Goal: Find specific page/section: Find specific page/section

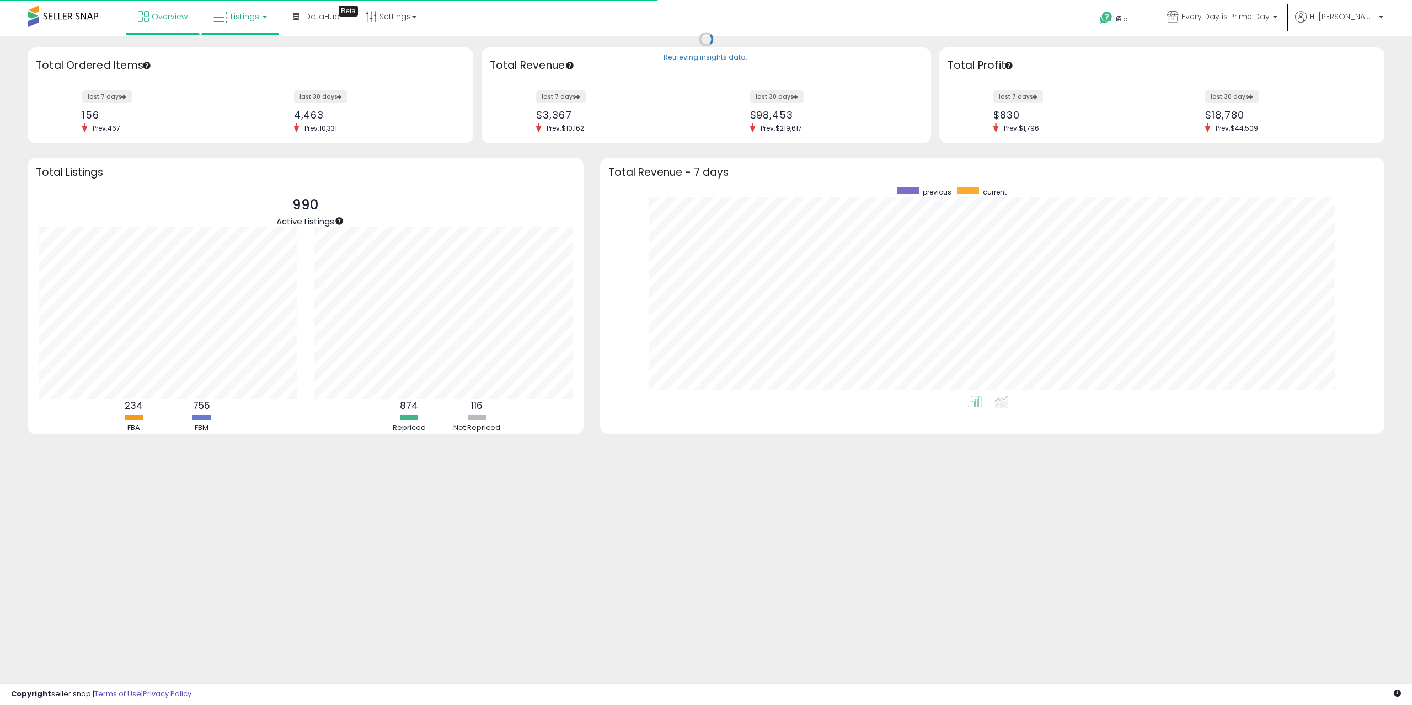
scroll to position [208, 762]
click at [230, 13] on span "Listings" at bounding box center [244, 16] width 29 height 11
click at [237, 57] on icon at bounding box center [248, 54] width 48 height 14
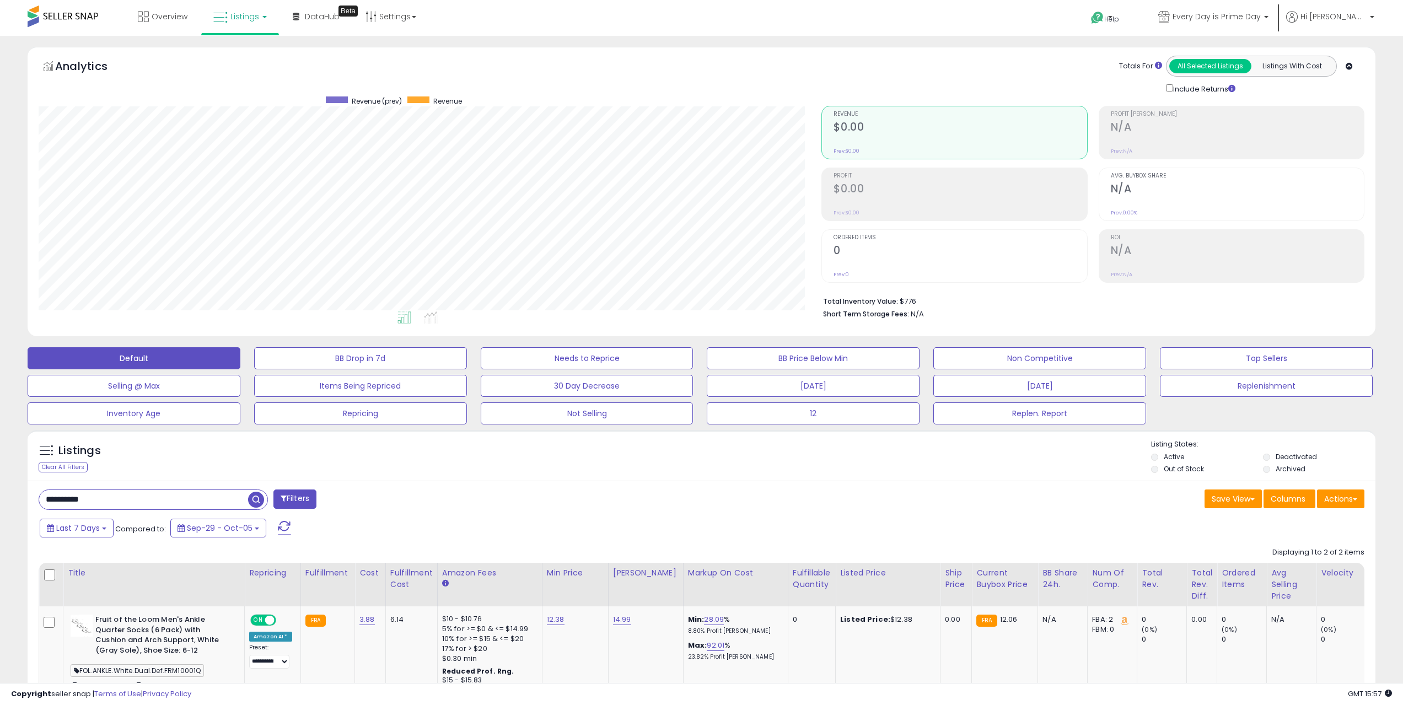
scroll to position [222, 0]
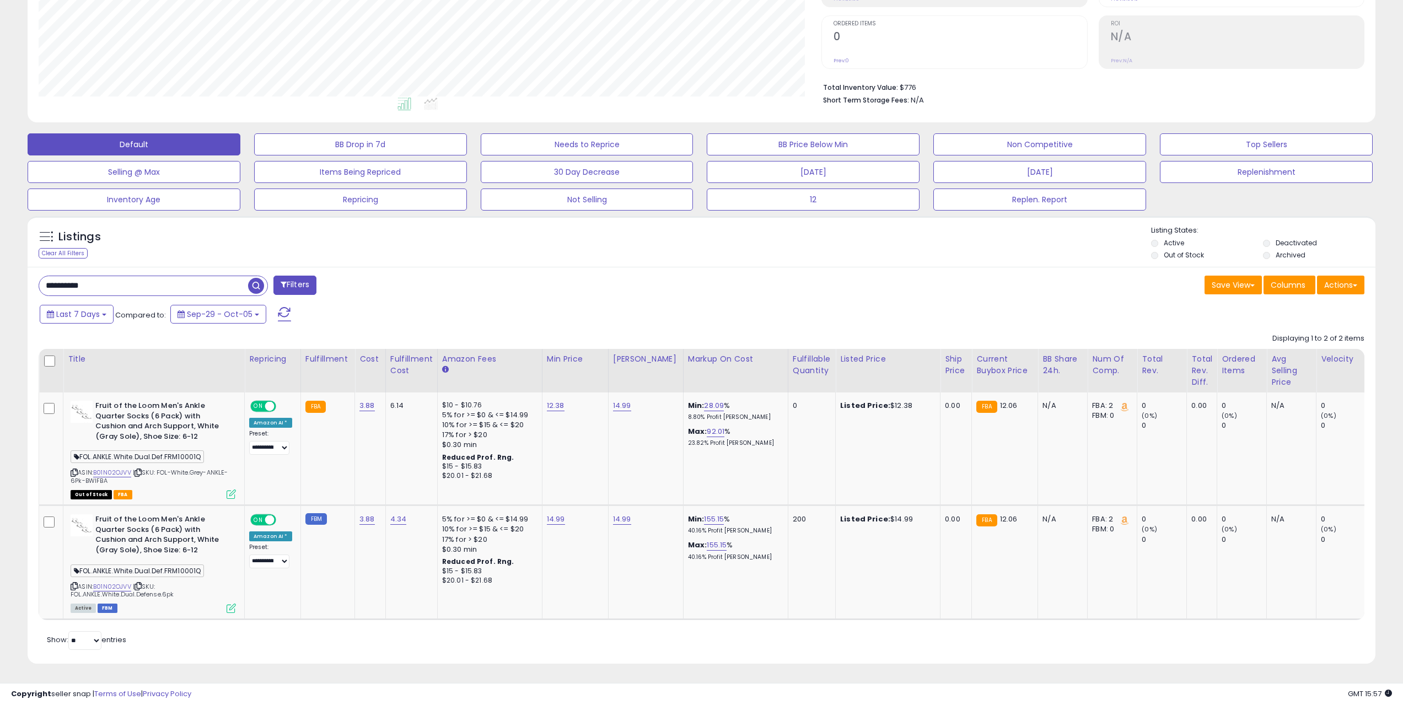
click at [77, 278] on input "**********" at bounding box center [143, 285] width 209 height 19
click at [77, 279] on input "**********" at bounding box center [209, 285] width 340 height 19
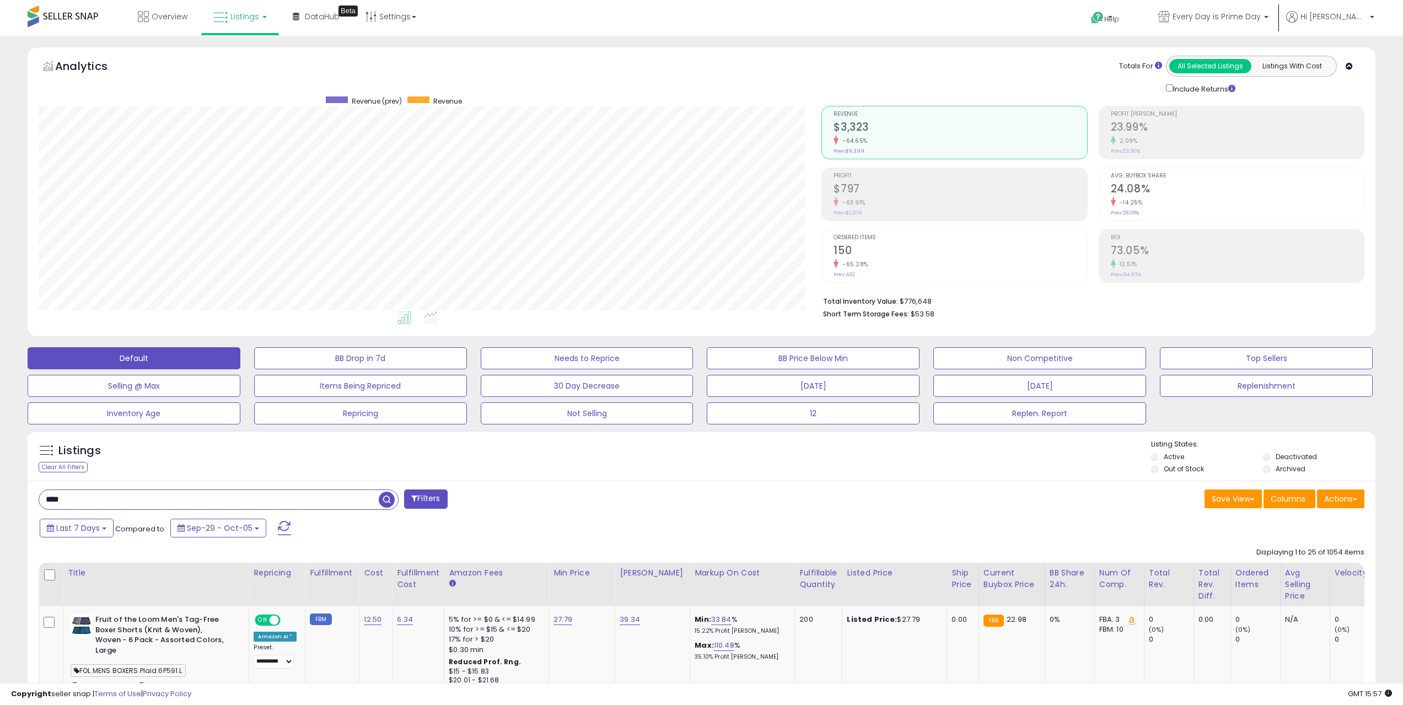
type input "***"
click at [386, 502] on span "button" at bounding box center [387, 500] width 16 height 16
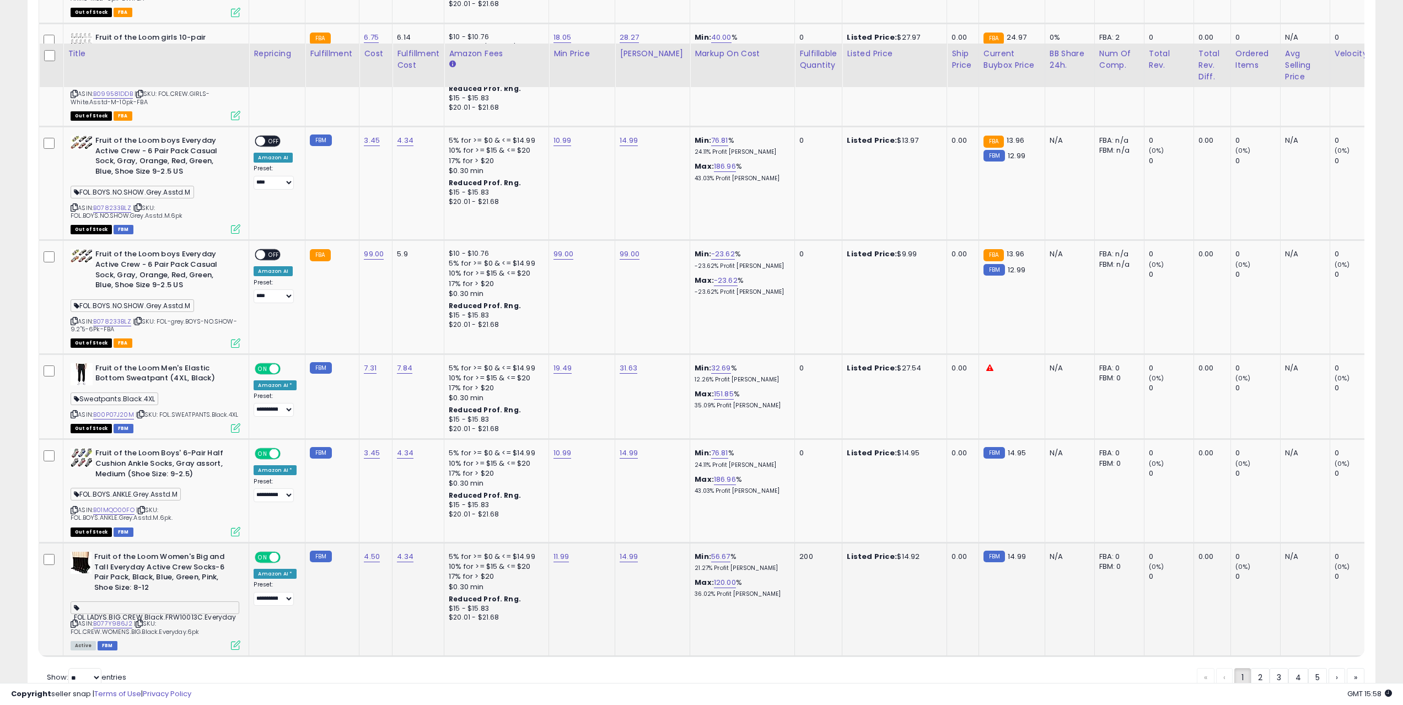
scroll to position [2678, 0]
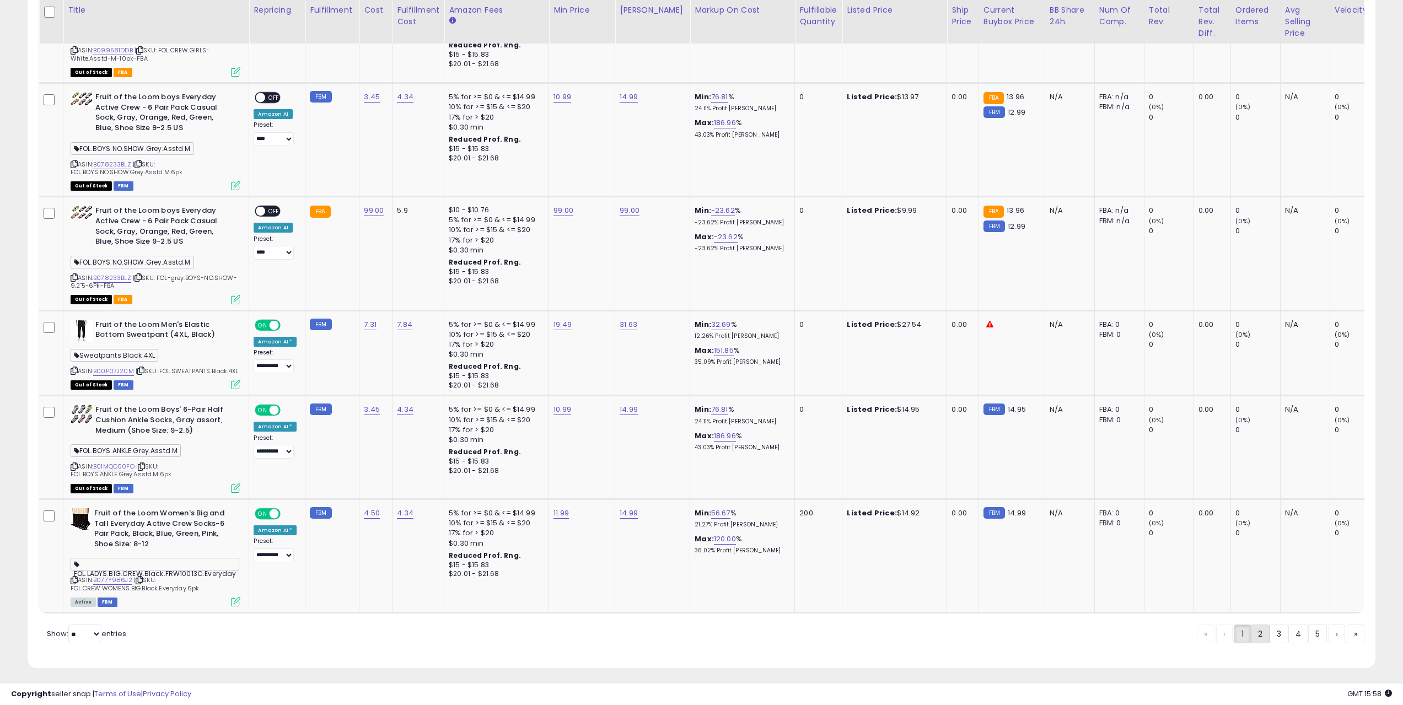
click at [1264, 629] on link "2" at bounding box center [1260, 634] width 19 height 19
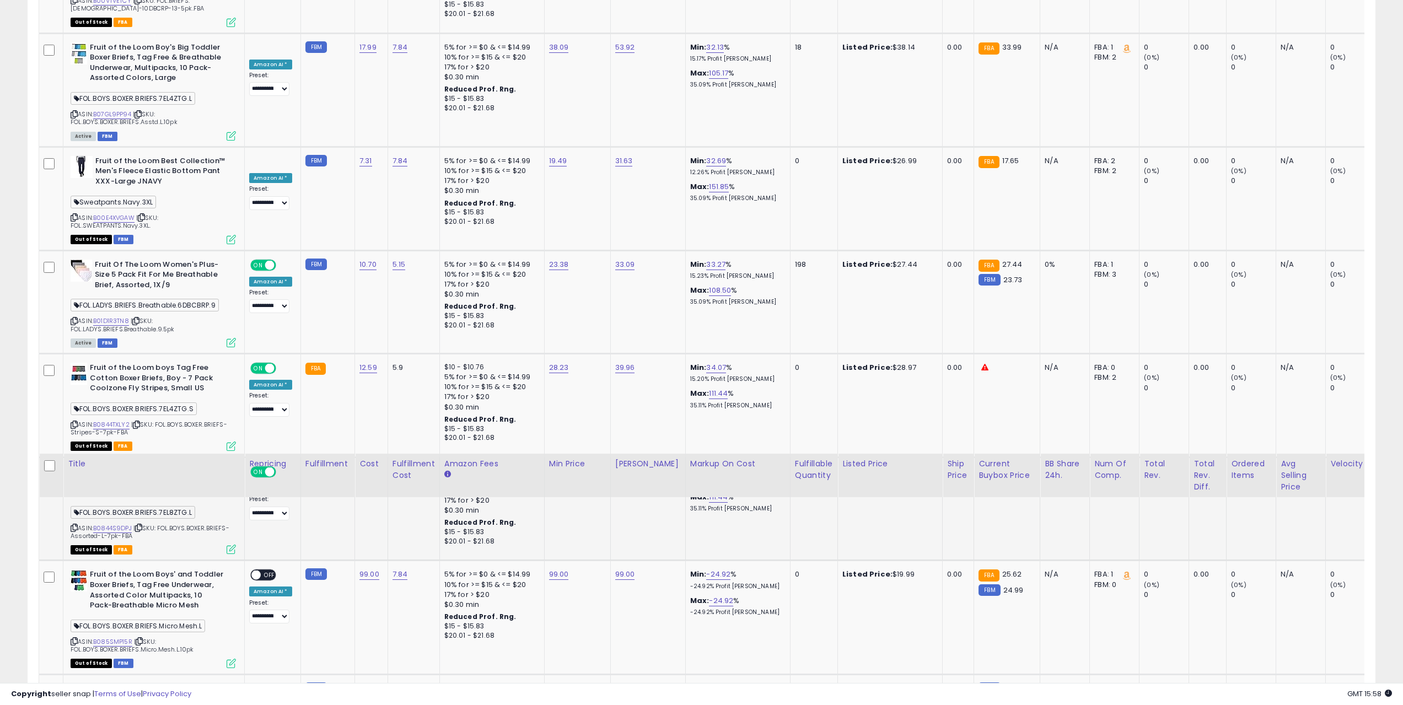
scroll to position [2567, 0]
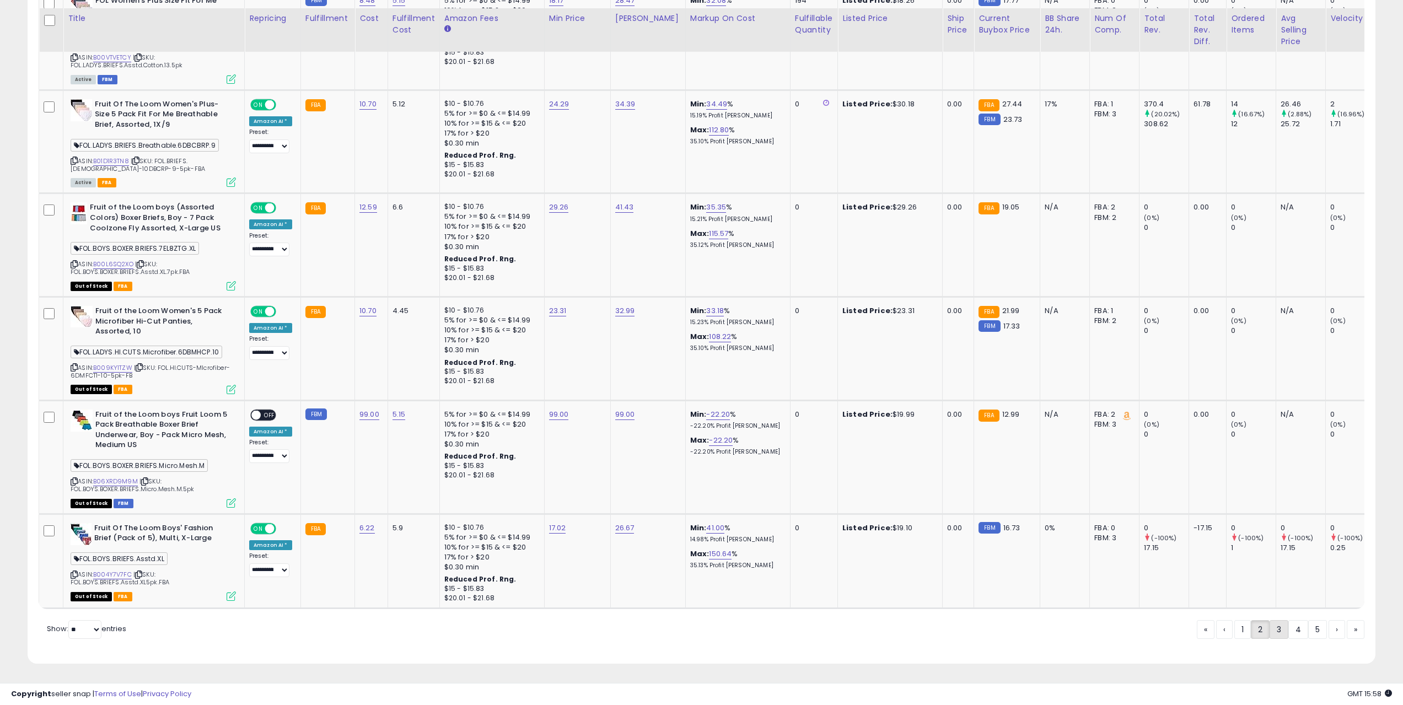
click at [1272, 627] on link "3" at bounding box center [1279, 629] width 19 height 19
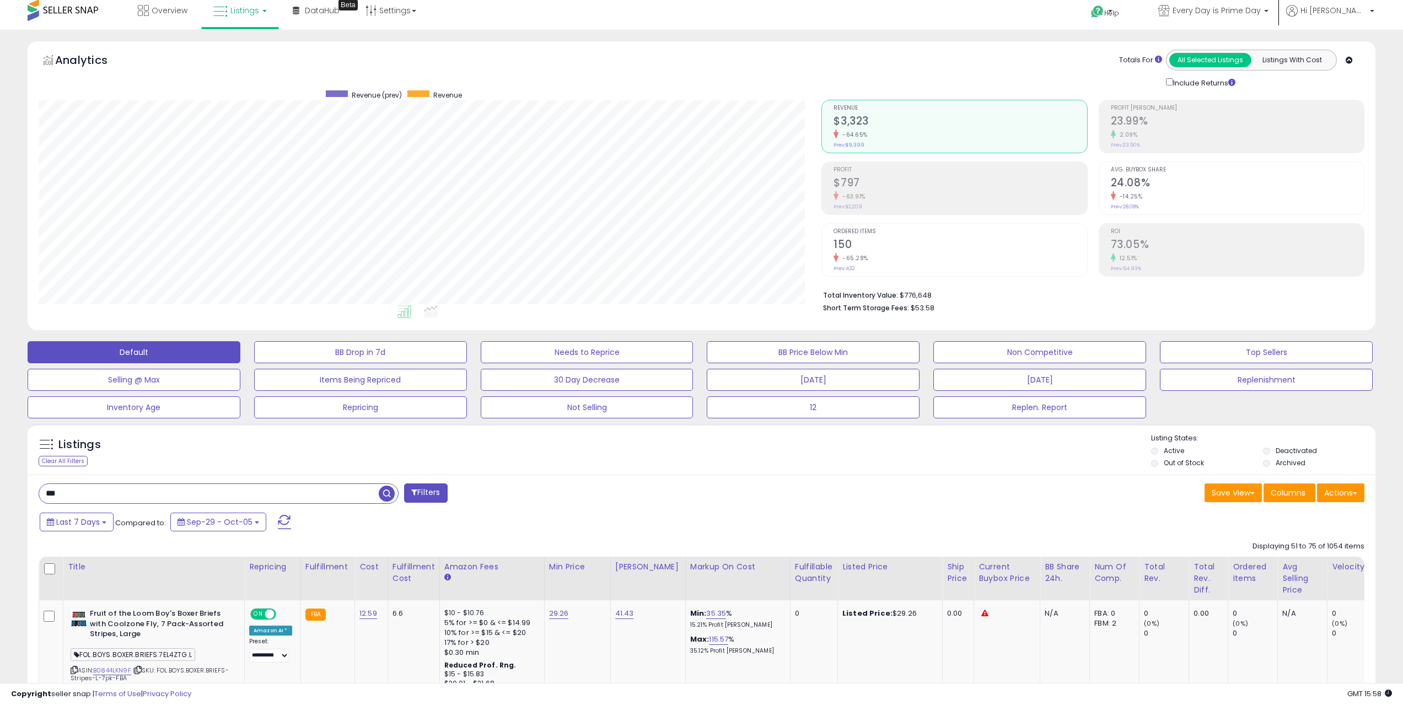
scroll to position [1024, 0]
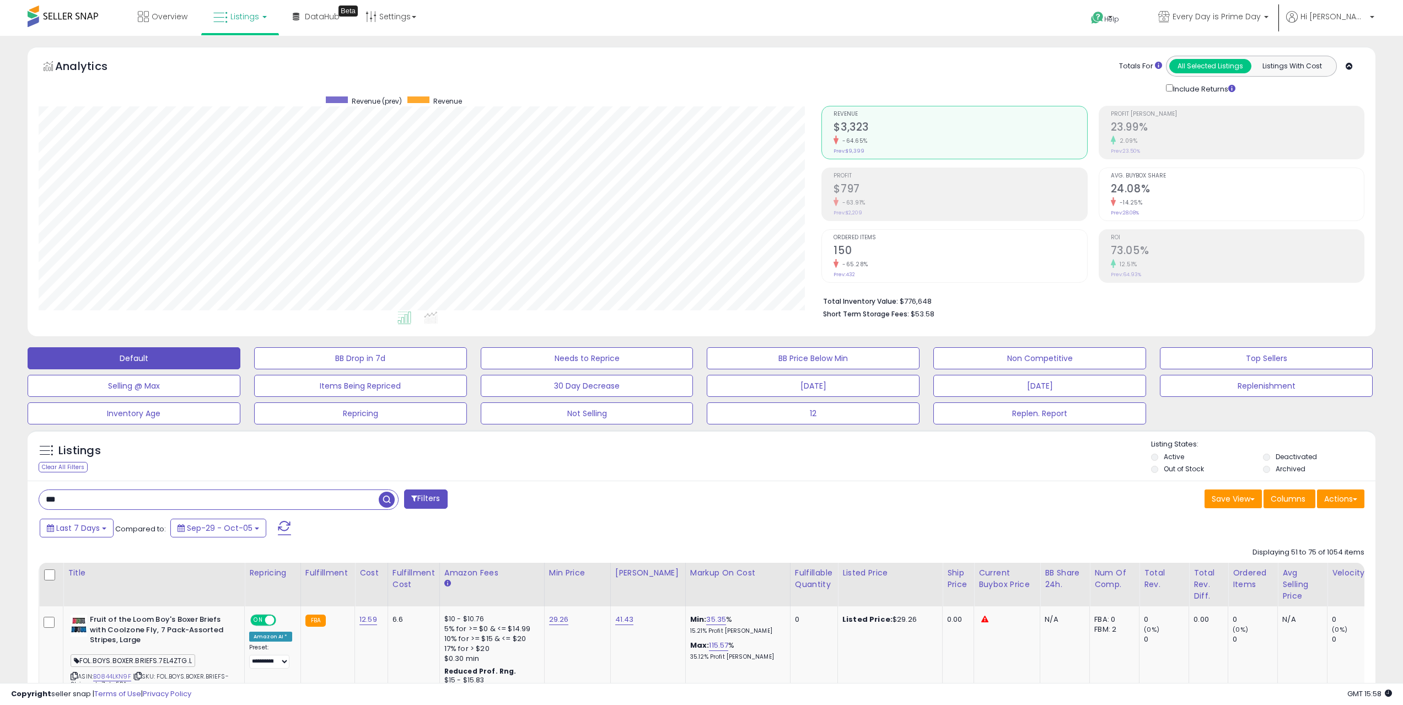
click at [409, 500] on button "Filters" at bounding box center [425, 499] width 43 height 19
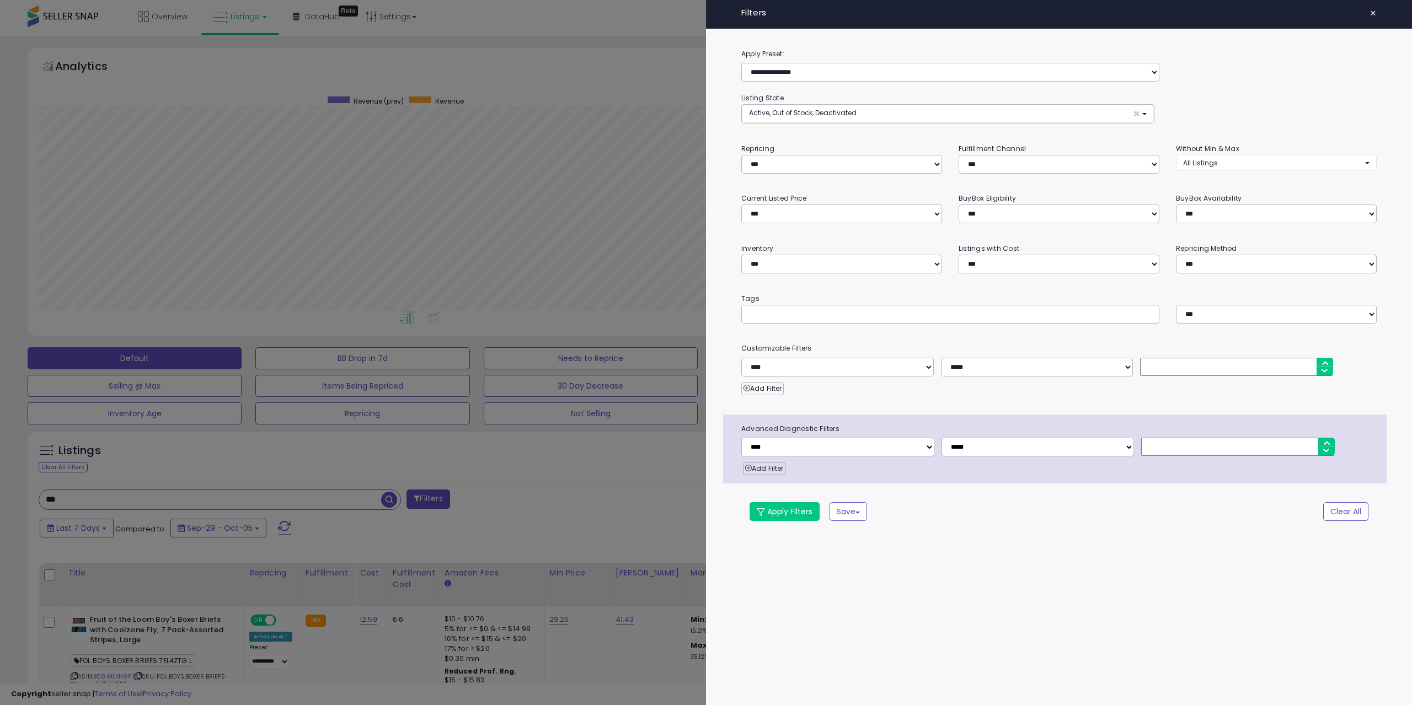
click at [501, 430] on div at bounding box center [706, 352] width 1412 height 705
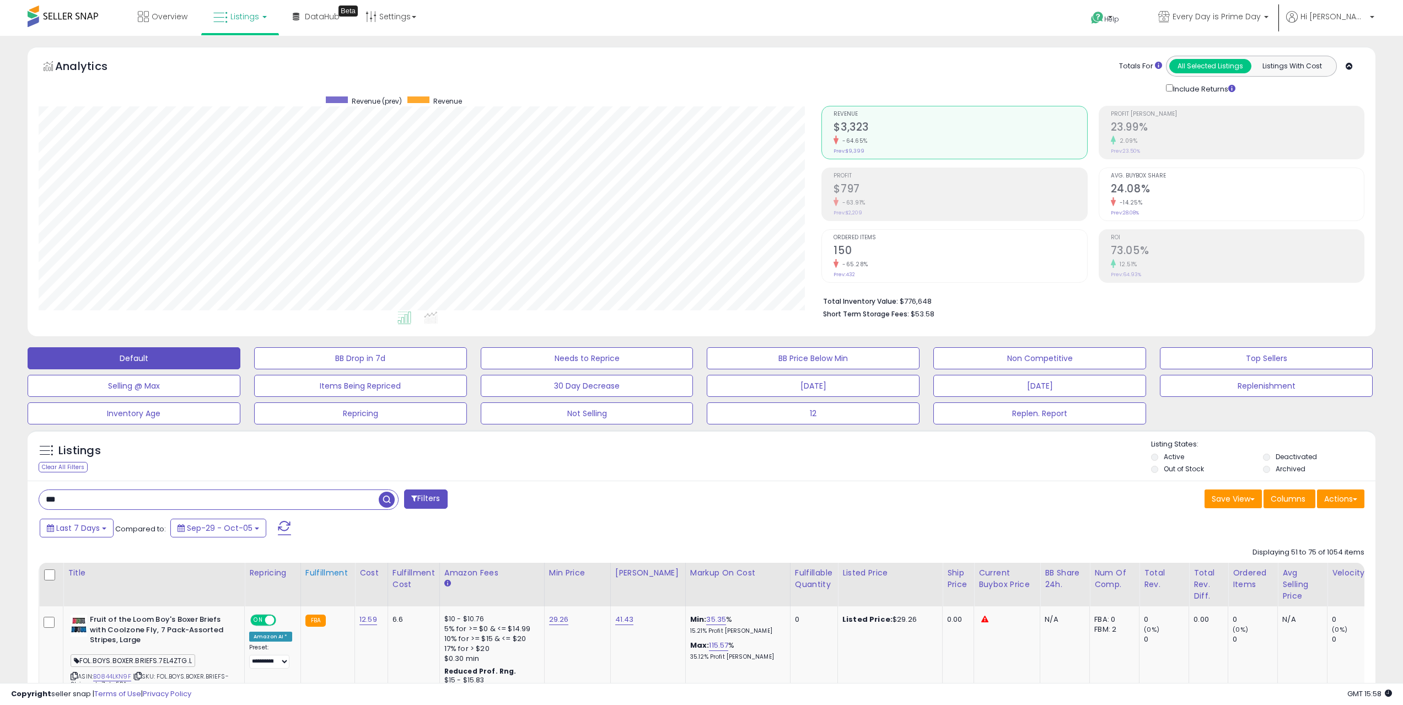
click at [318, 572] on div "Fulfillment" at bounding box center [327, 573] width 45 height 12
click at [254, 26] on link "Listings" at bounding box center [240, 16] width 70 height 33
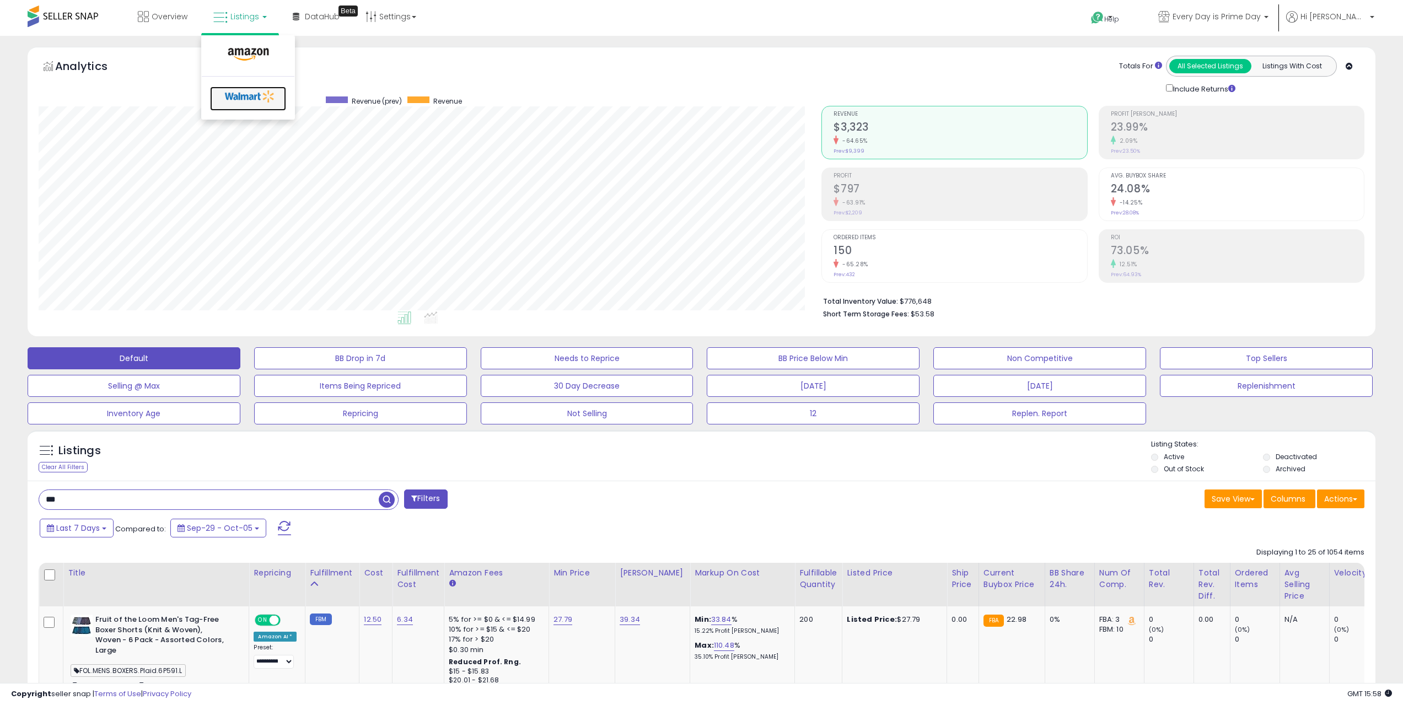
click at [252, 108] on link at bounding box center [248, 99] width 76 height 24
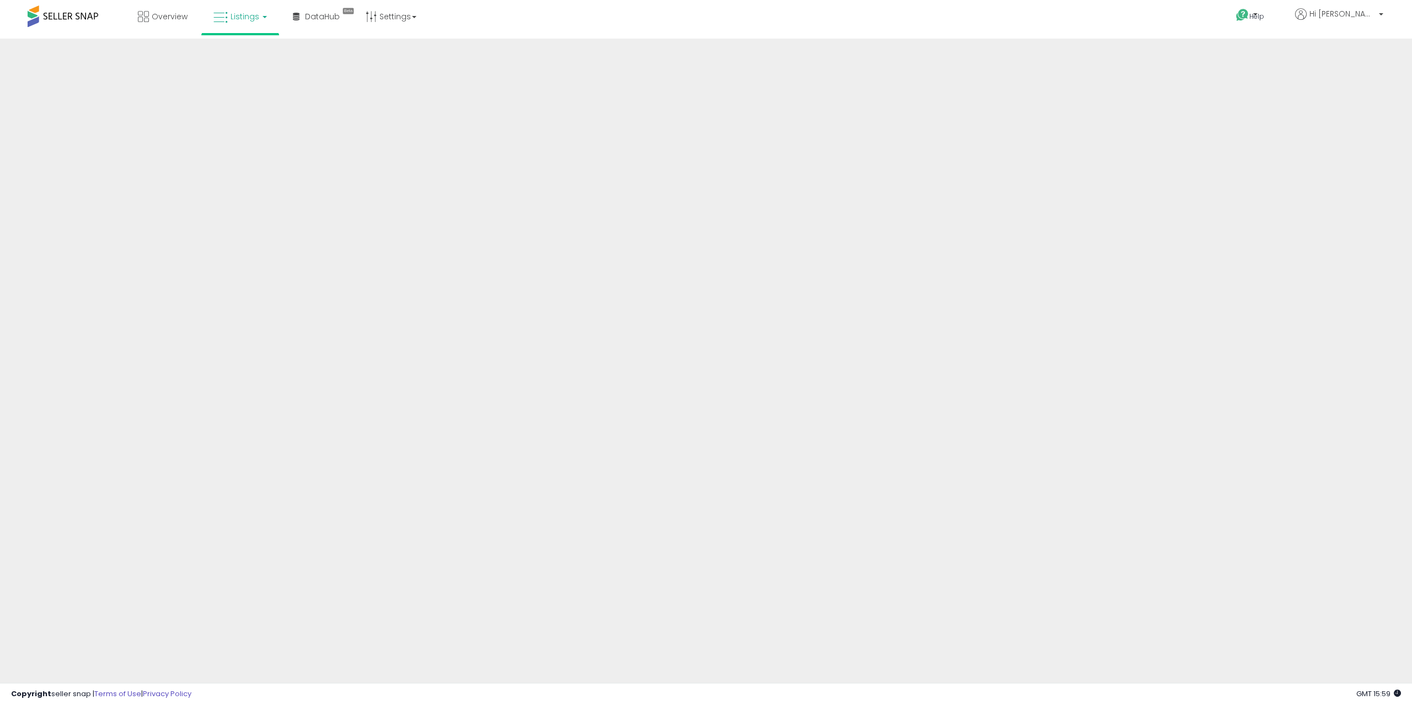
click at [224, 17] on icon at bounding box center [220, 17] width 14 height 14
click at [240, 92] on icon at bounding box center [250, 96] width 58 height 17
click at [227, 21] on icon at bounding box center [220, 17] width 14 height 14
click at [230, 101] on icon at bounding box center [250, 96] width 58 height 17
